Goal: Communication & Community: Answer question/provide support

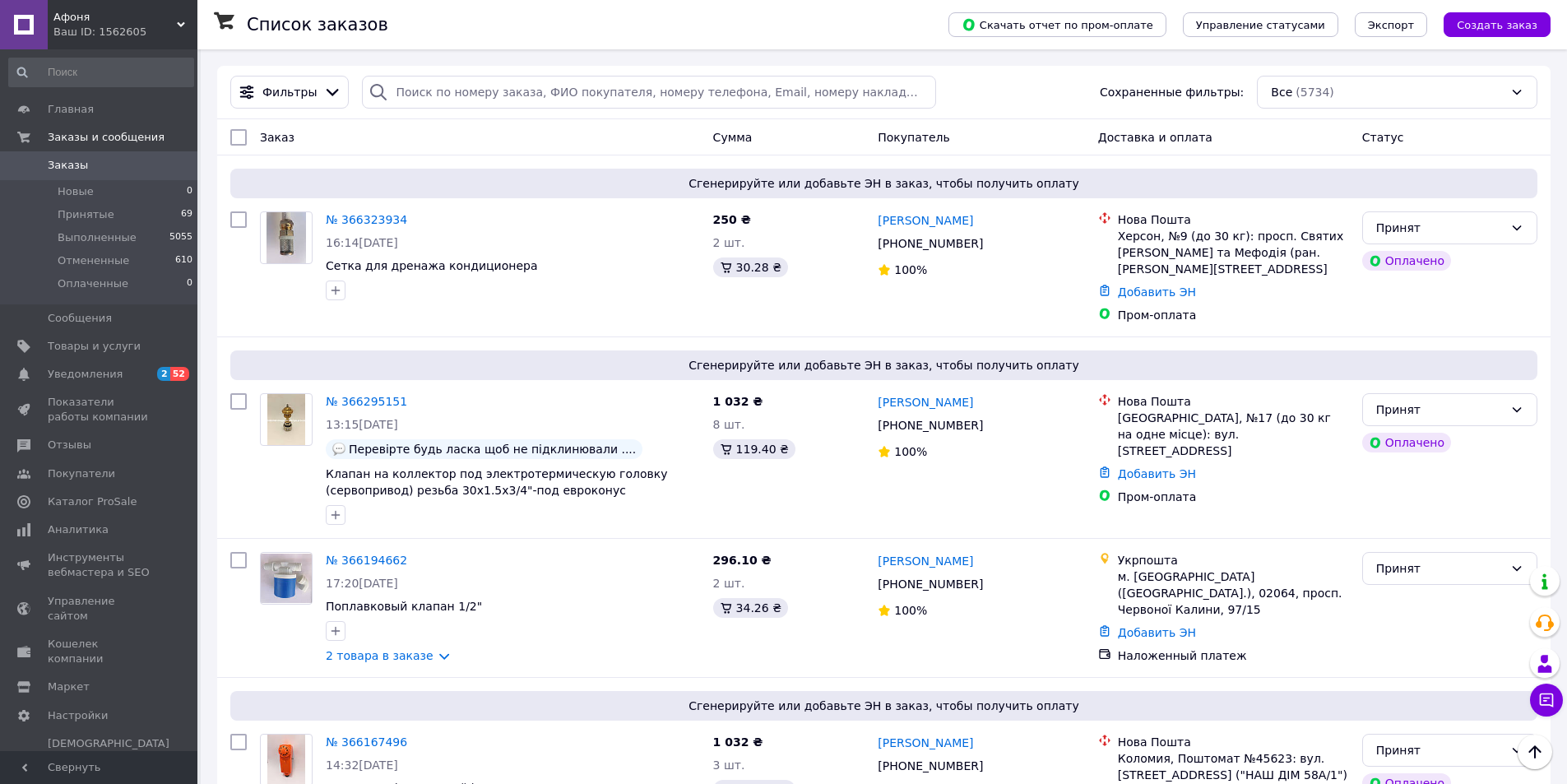
scroll to position [822, 0]
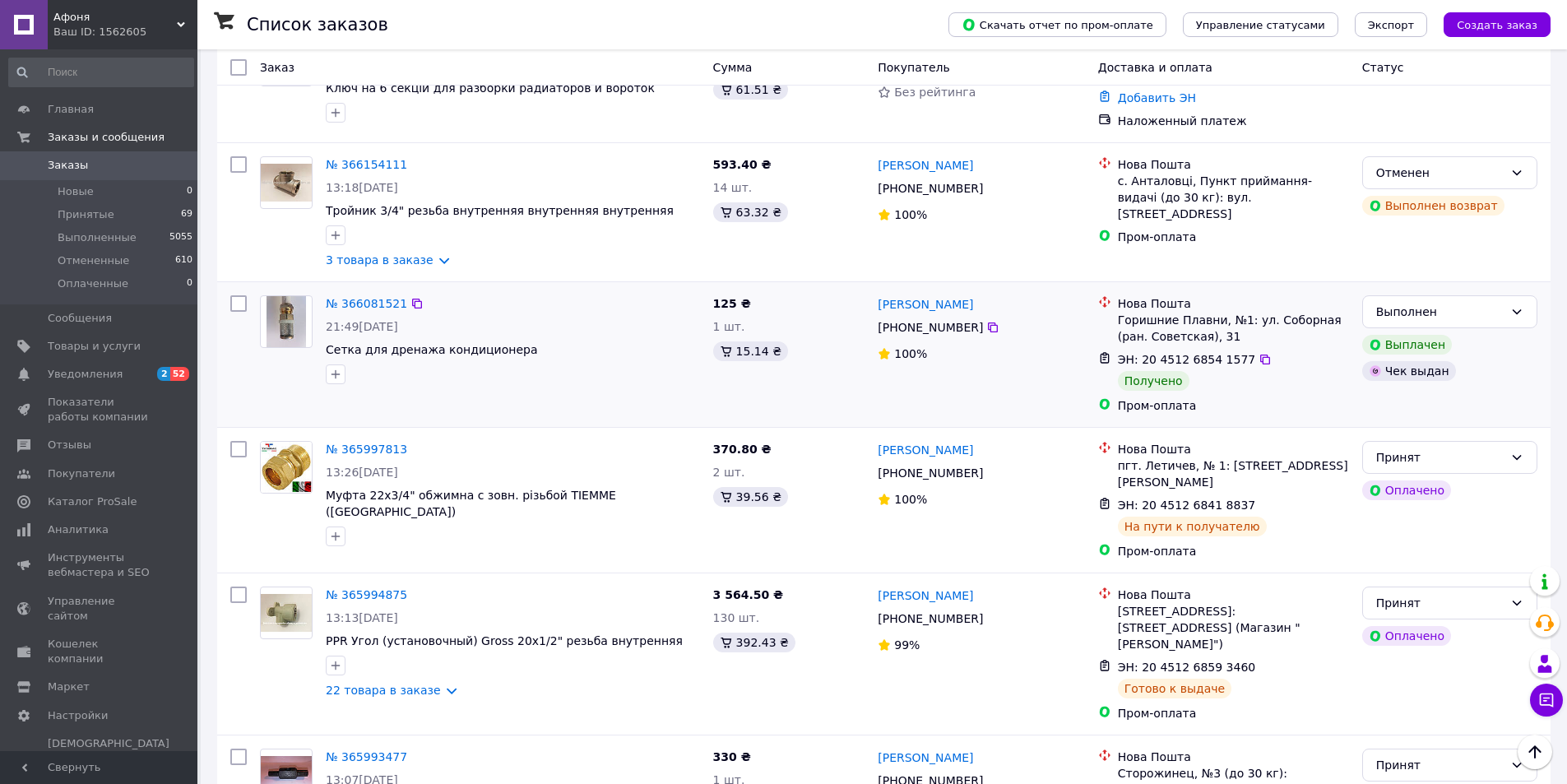
click at [606, 344] on div "№ 366081521 21:49, 10.10.2025 Сетка для дренажа кондиционера" at bounding box center [513, 340] width 388 height 102
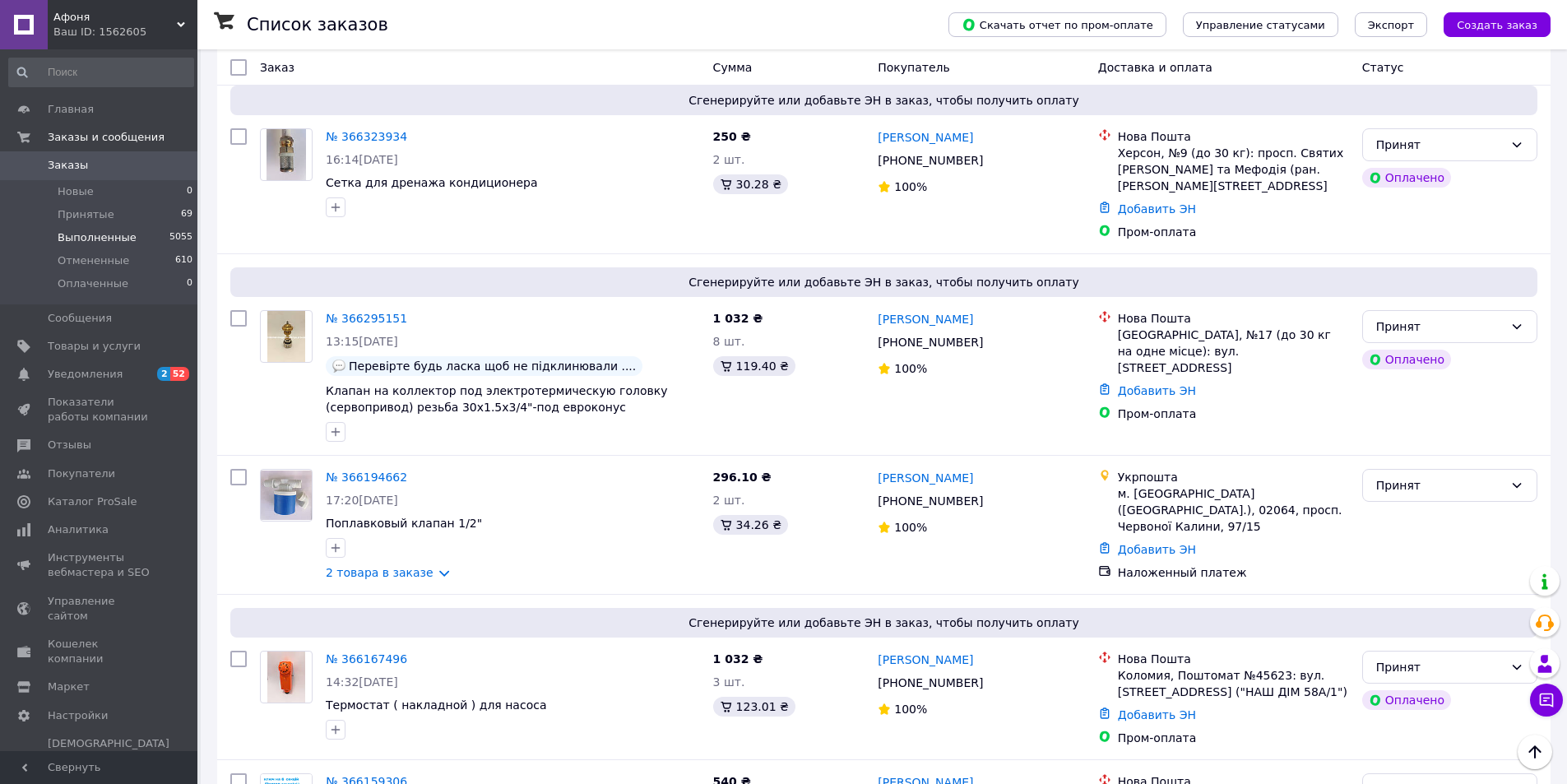
scroll to position [82, 0]
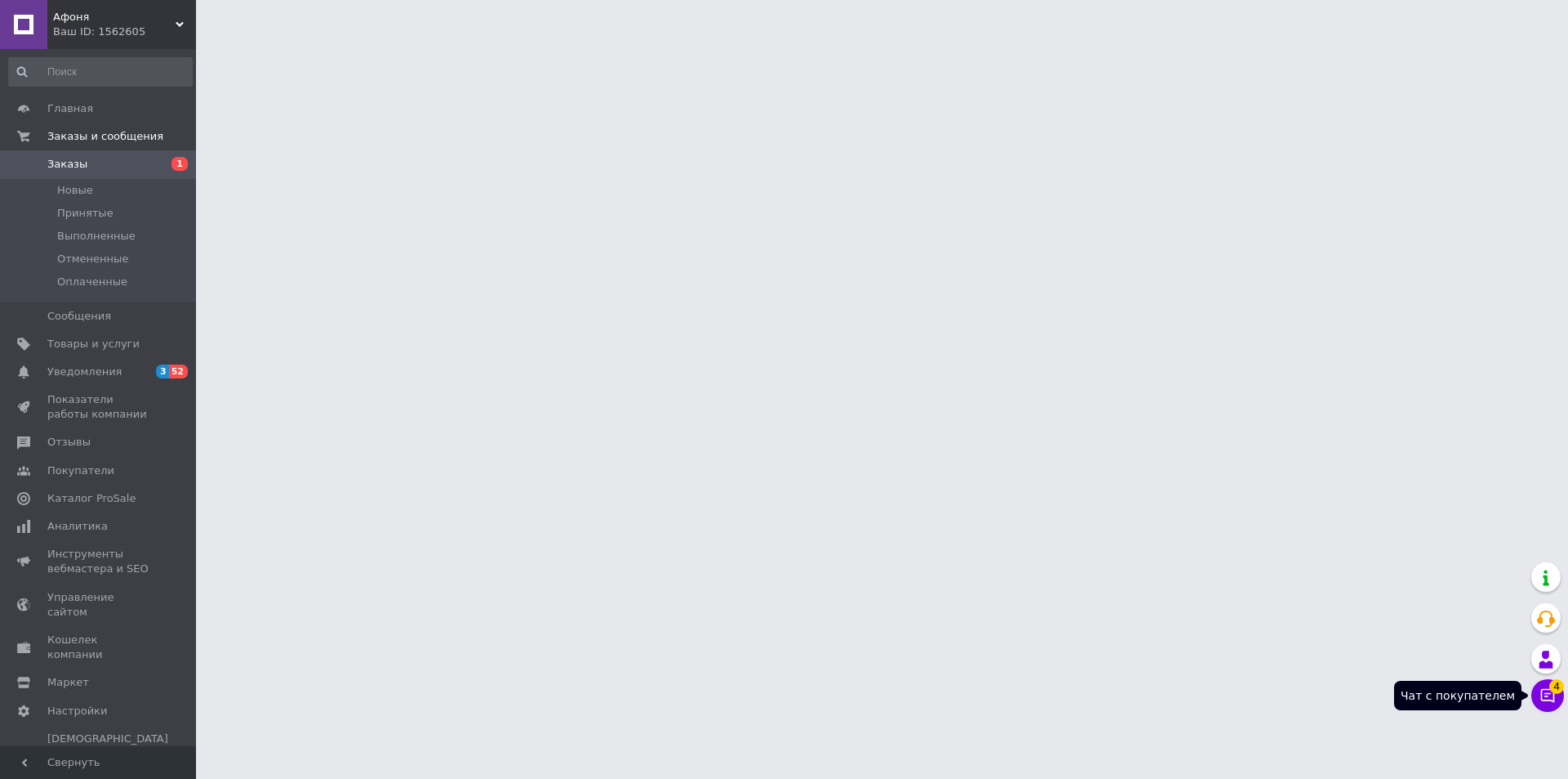
click at [1550, 690] on button "Чат с покупателем 4" at bounding box center [1547, 695] width 32 height 32
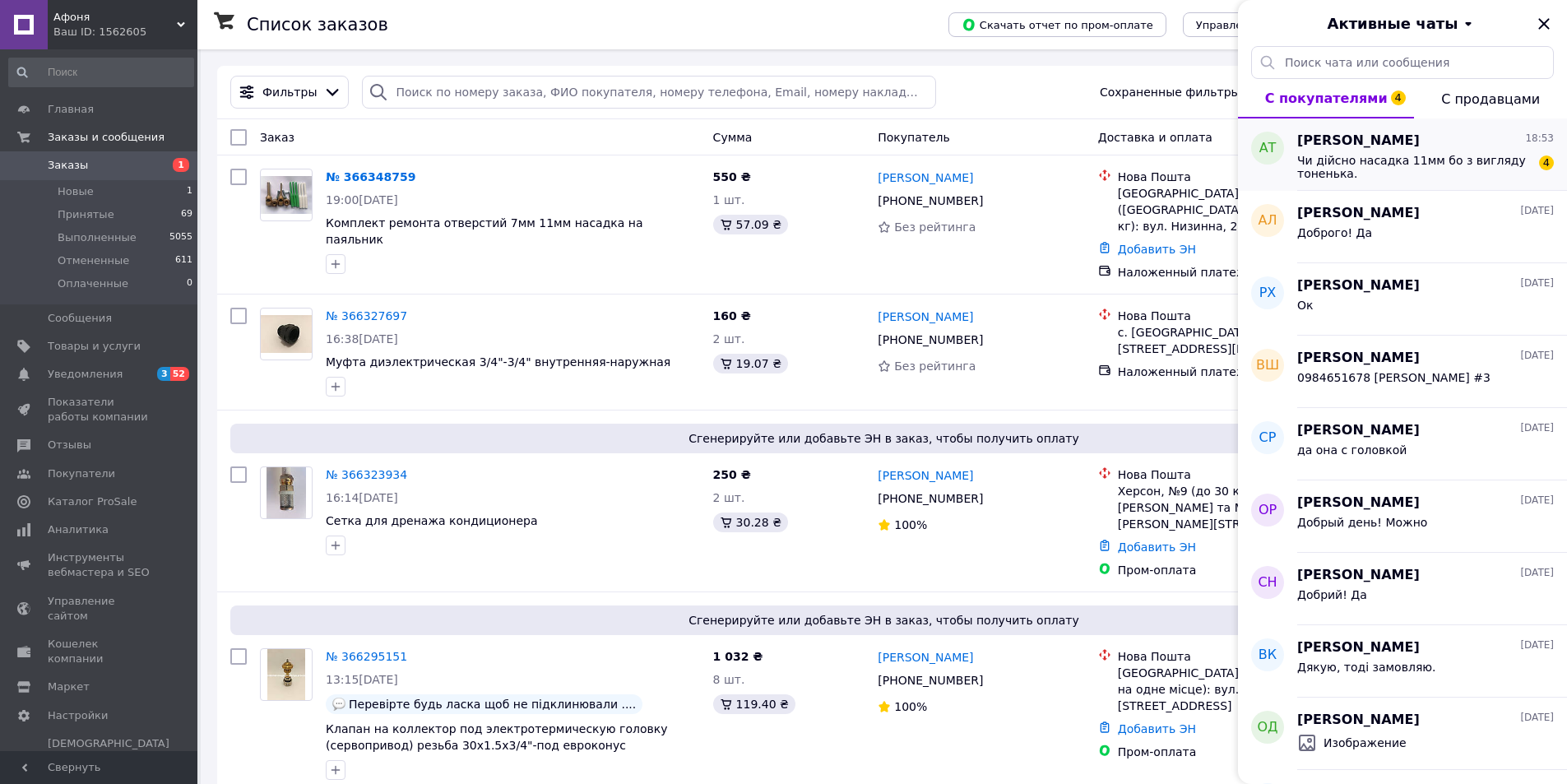
click at [1403, 151] on div "Чи дійсно насадка 11мм бо з вигляду тоненька. 4" at bounding box center [1425, 164] width 256 height 29
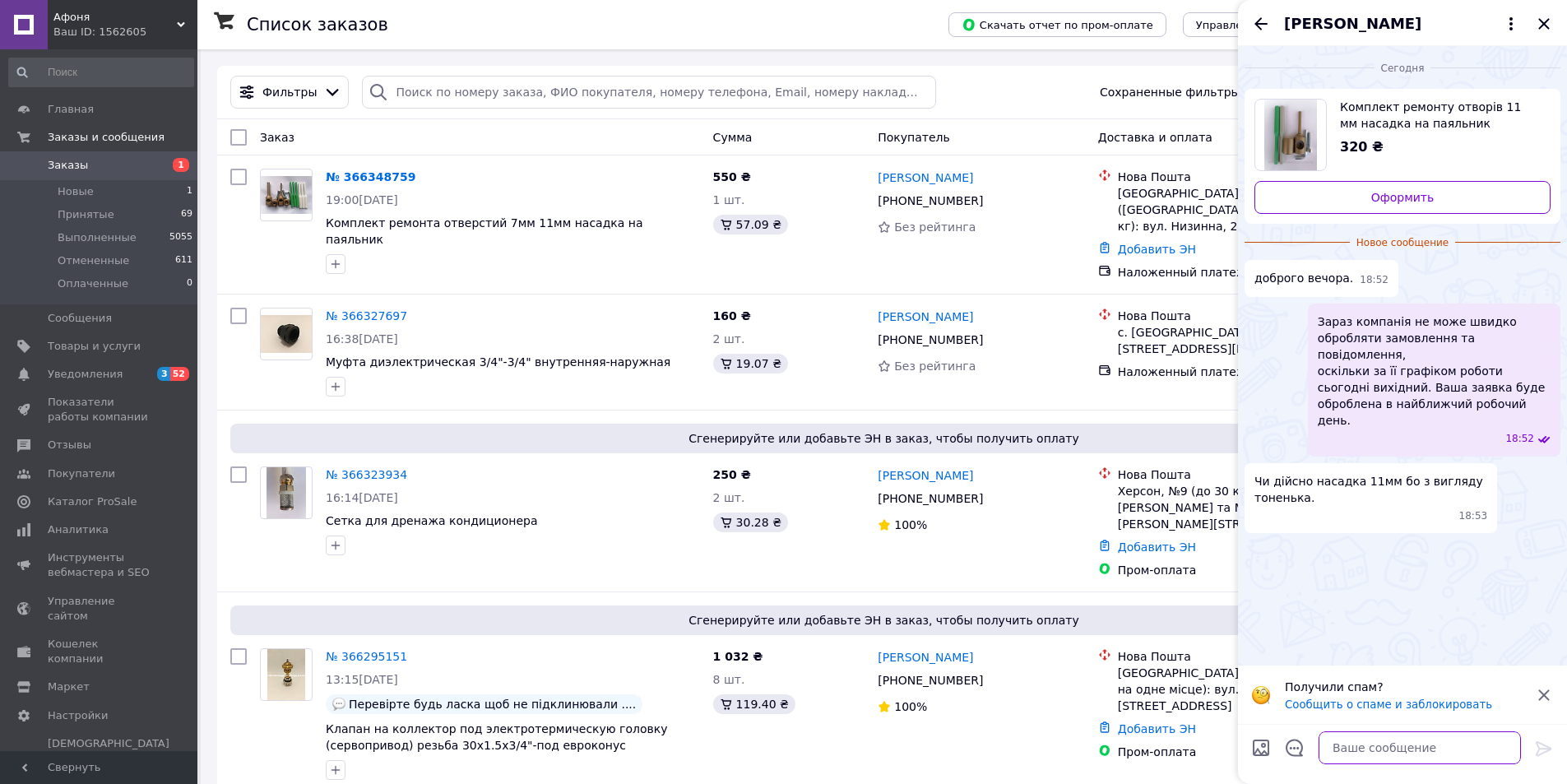
click at [1336, 749] on textarea at bounding box center [1420, 747] width 202 height 33
type textarea "Есть и 7 и 11"
click at [1547, 747] on icon at bounding box center [1544, 748] width 16 height 15
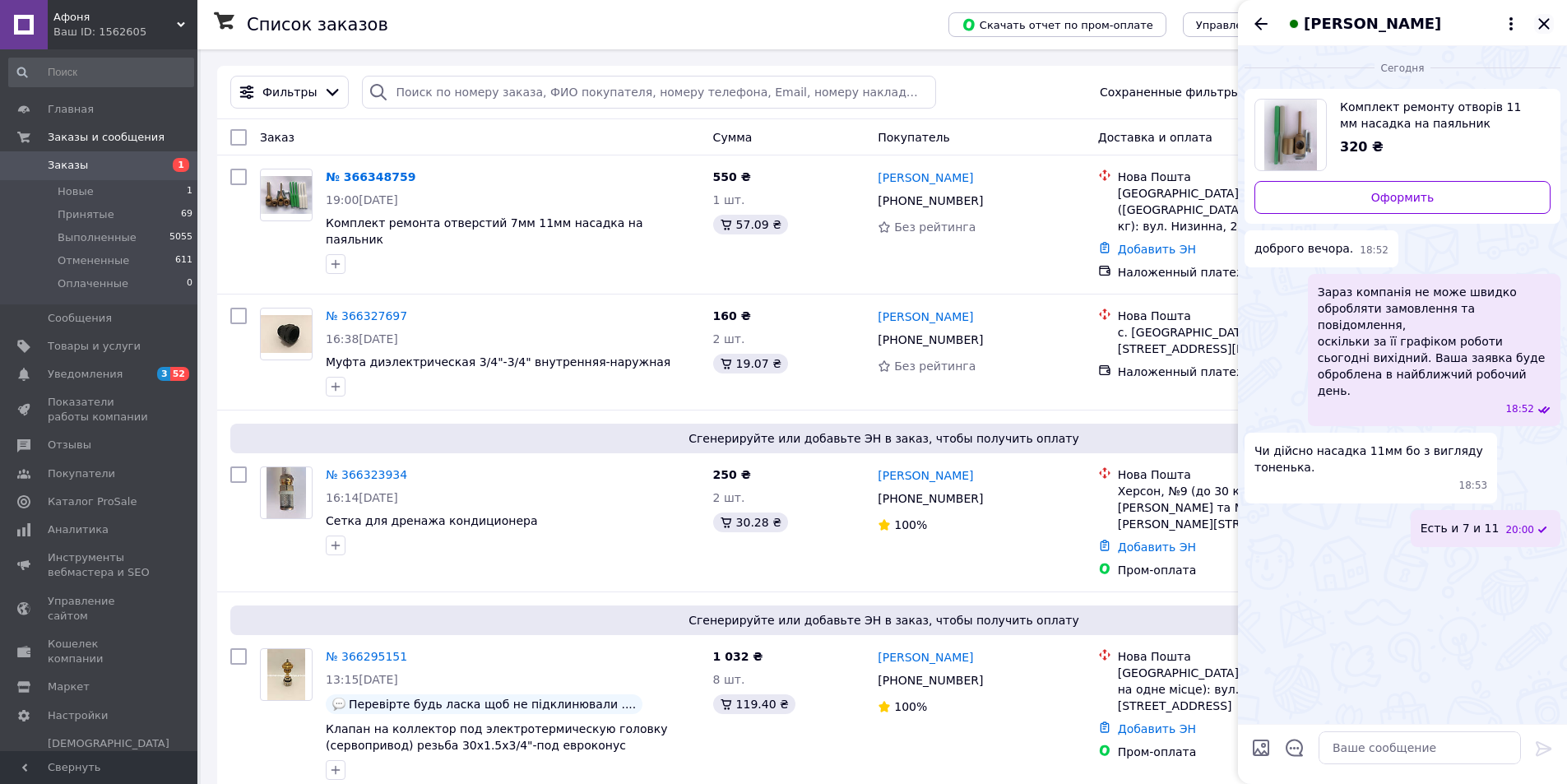
click at [1545, 21] on icon "Закрыть" at bounding box center [1544, 24] width 20 height 20
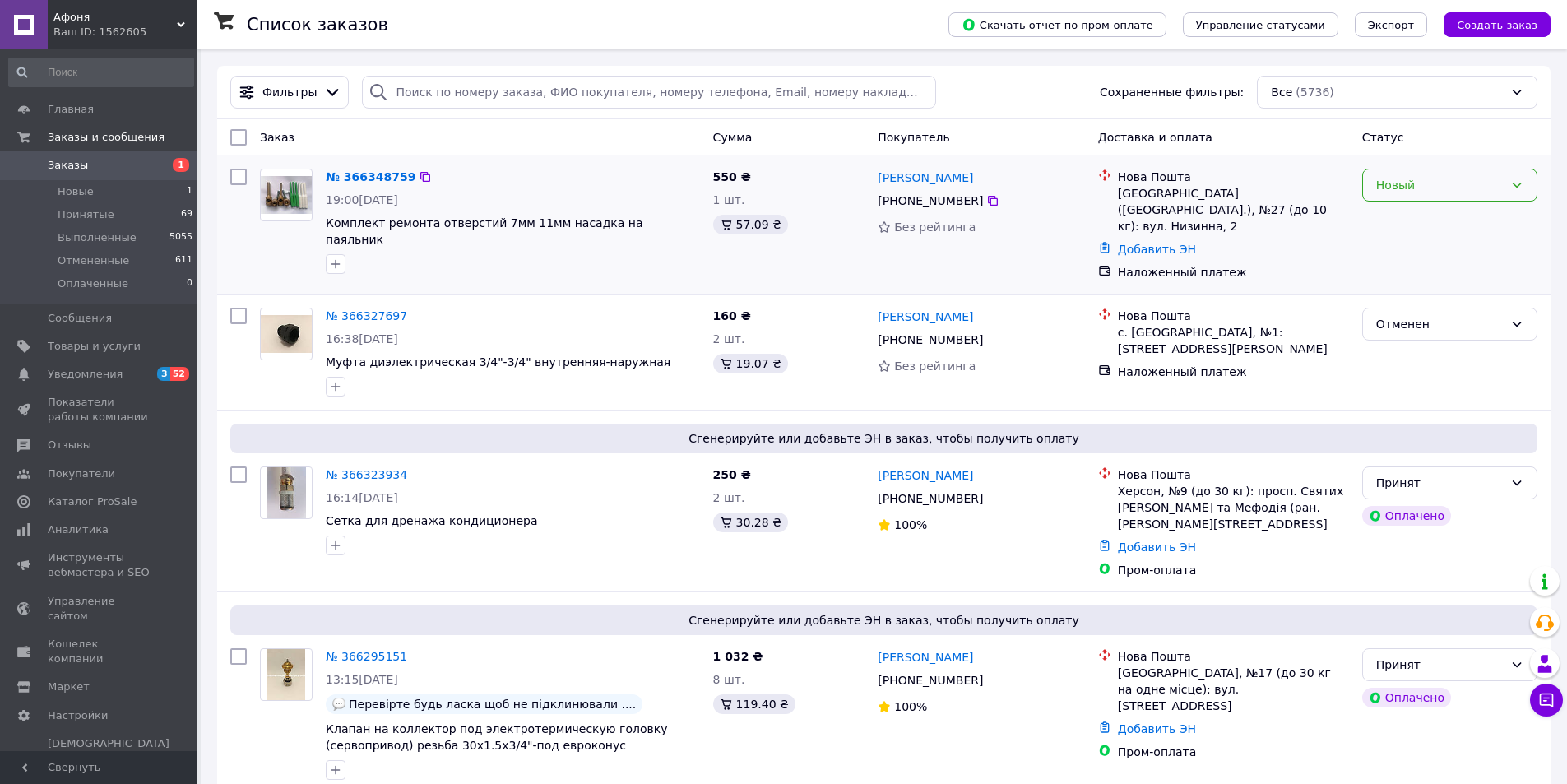
click at [1465, 178] on div "Новый" at bounding box center [1440, 185] width 128 height 18
click at [1445, 211] on li "Принят" at bounding box center [1450, 220] width 174 height 29
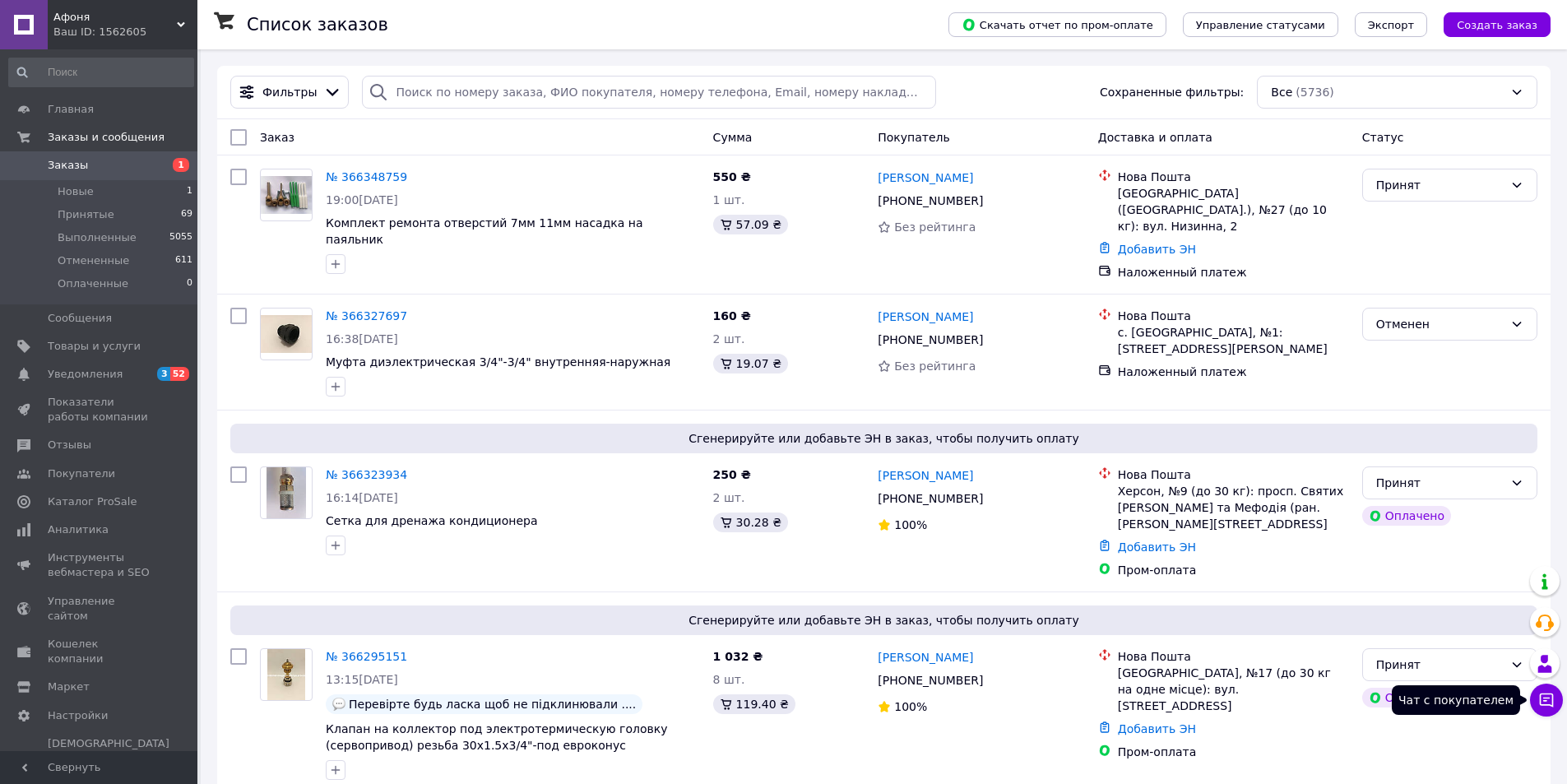
click at [1544, 700] on icon at bounding box center [1547, 700] width 17 height 17
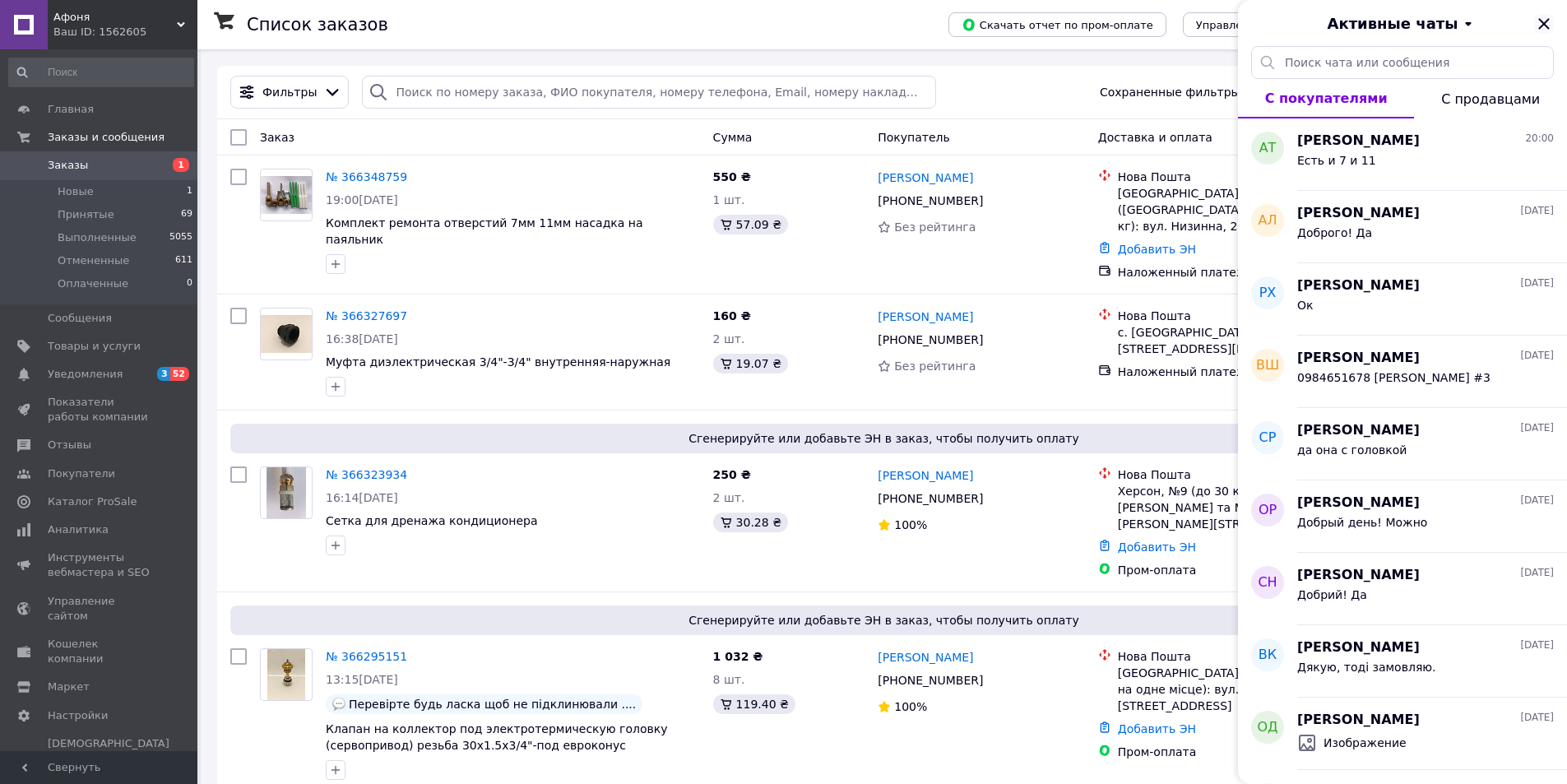
click at [1549, 19] on icon "Закрыть" at bounding box center [1544, 23] width 11 height 11
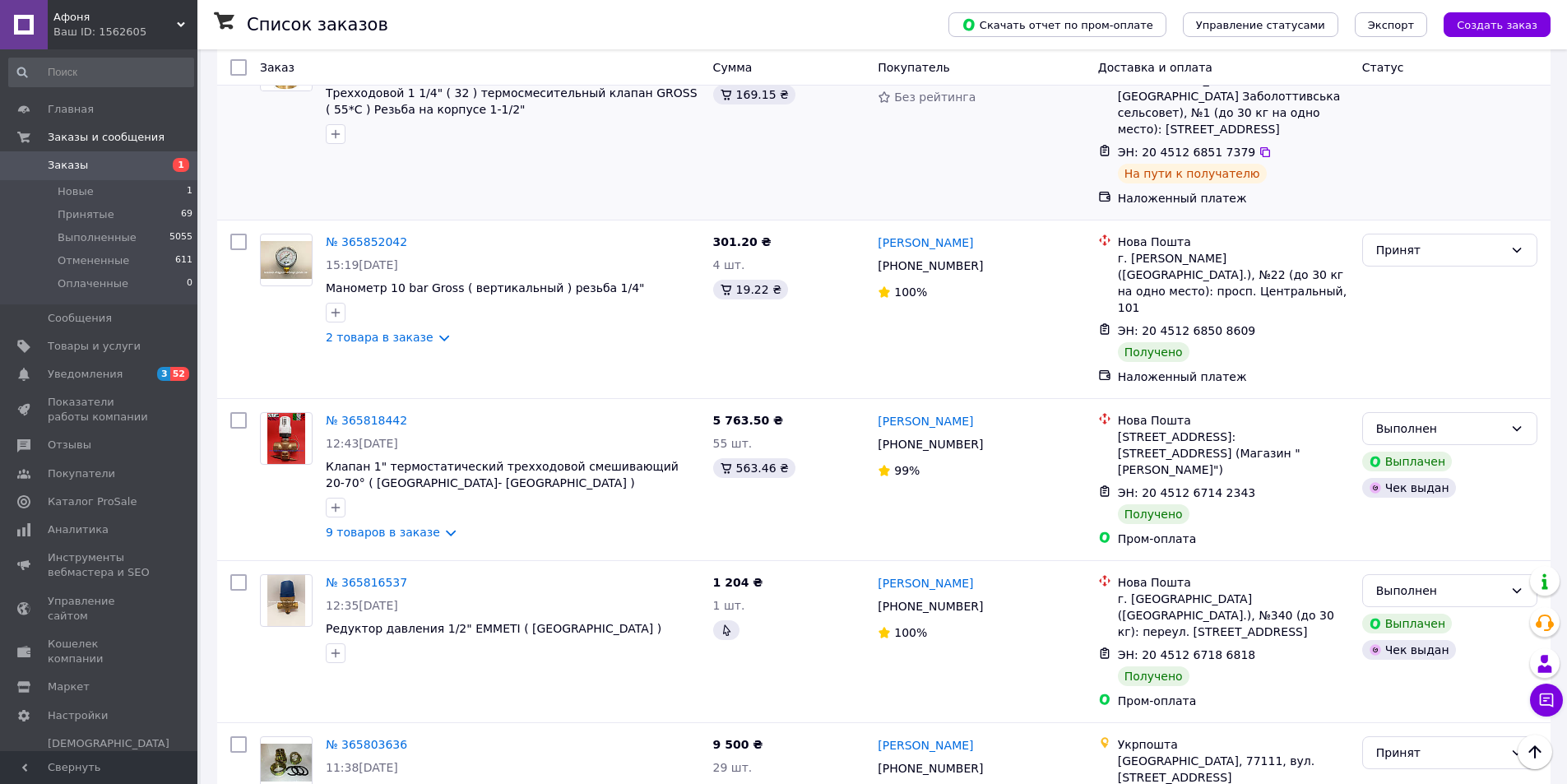
scroll to position [2632, 0]
